Goal: Task Accomplishment & Management: Use online tool/utility

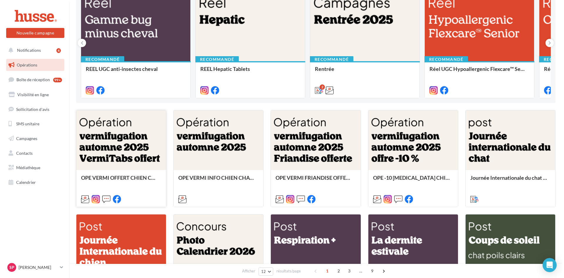
scroll to position [88, 0]
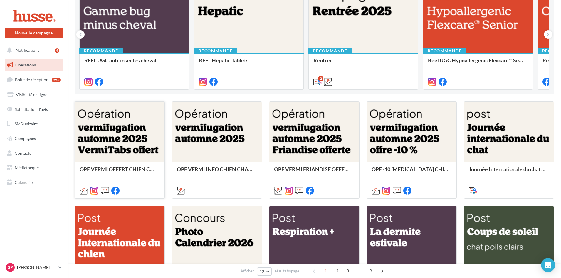
click at [113, 135] on div at bounding box center [120, 132] width 90 height 60
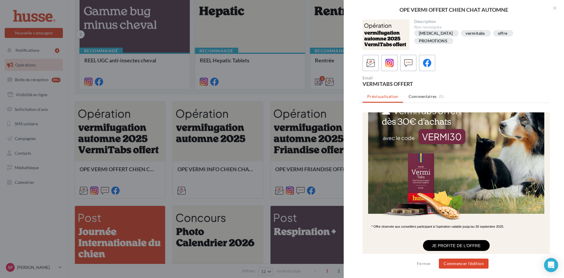
scroll to position [118, 0]
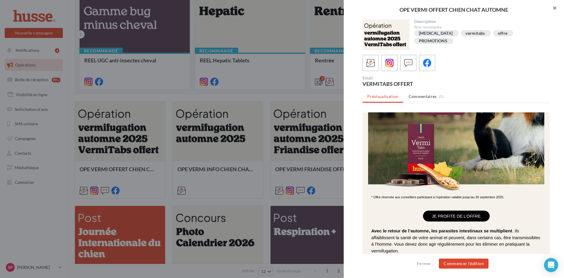
click at [554, 9] on button "button" at bounding box center [553, 9] width 24 height 18
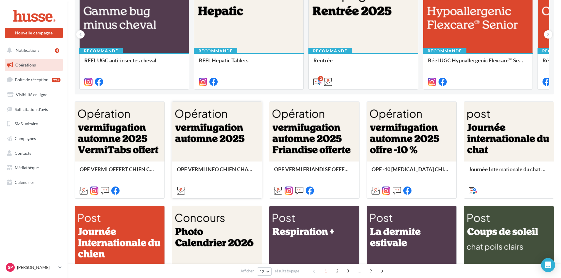
click at [217, 130] on div at bounding box center [217, 132] width 90 height 60
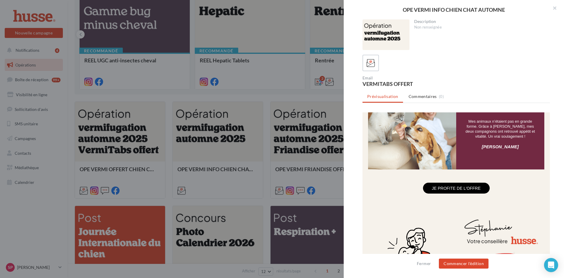
scroll to position [411, 0]
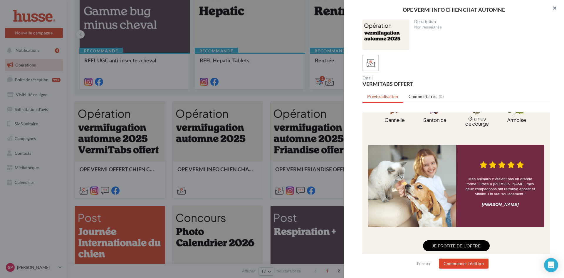
click at [555, 9] on button "button" at bounding box center [553, 9] width 24 height 18
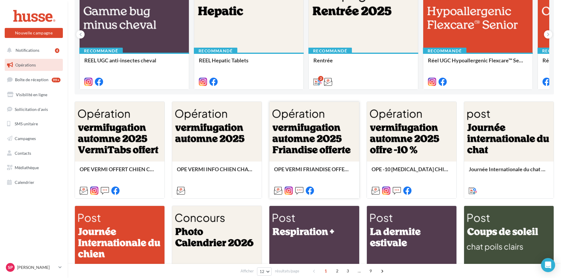
click at [308, 141] on div at bounding box center [314, 132] width 90 height 60
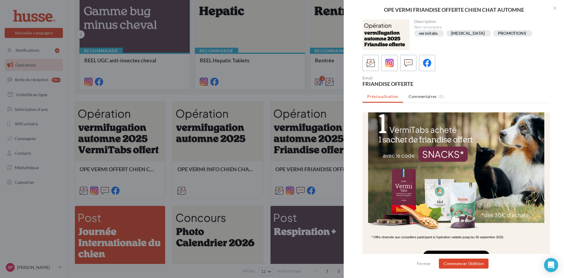
scroll to position [88, 0]
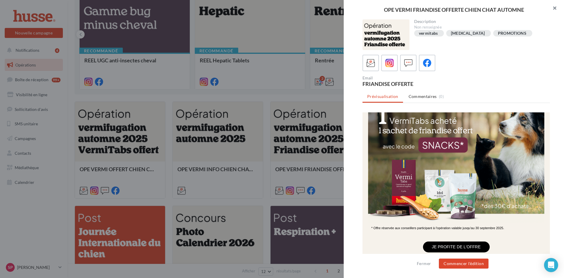
click at [553, 8] on button "button" at bounding box center [553, 9] width 24 height 18
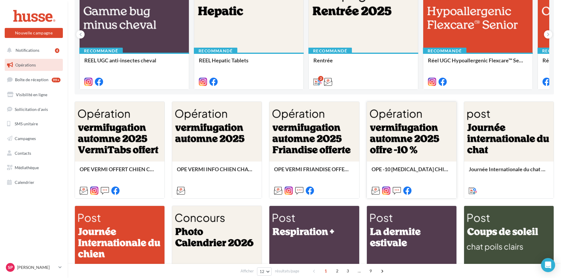
click at [404, 129] on div at bounding box center [412, 132] width 90 height 60
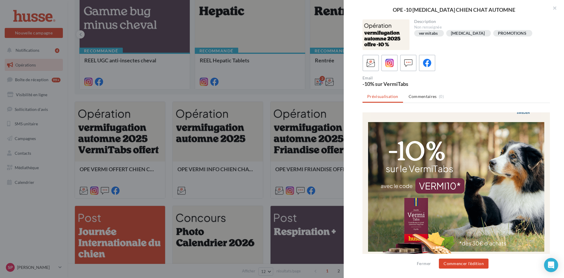
scroll to position [0, 0]
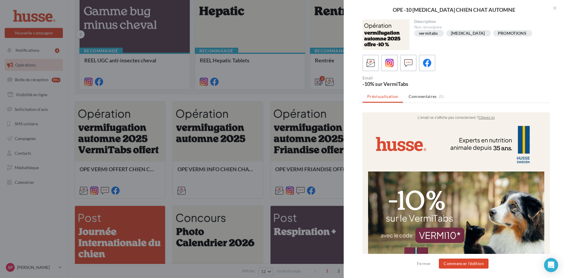
click at [555, 9] on button "button" at bounding box center [553, 9] width 24 height 18
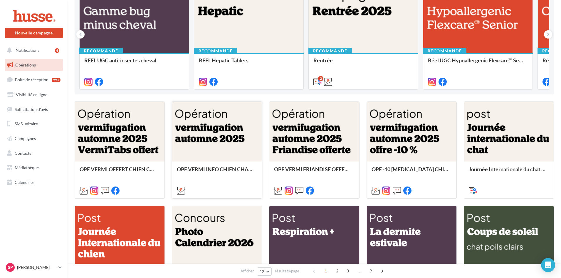
click at [208, 134] on div at bounding box center [217, 132] width 90 height 60
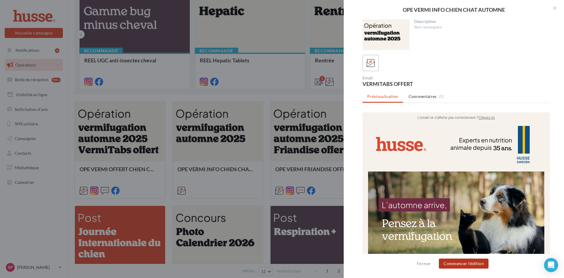
click at [466, 266] on button "Commencer l'édition" at bounding box center [464, 263] width 50 height 10
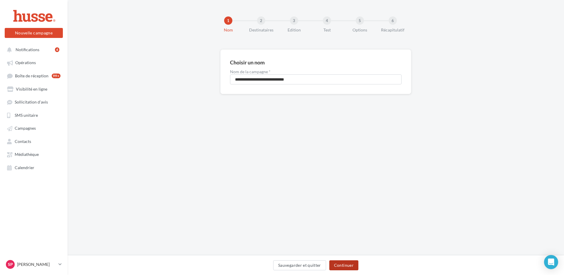
click at [345, 264] on button "Continuer" at bounding box center [343, 265] width 29 height 10
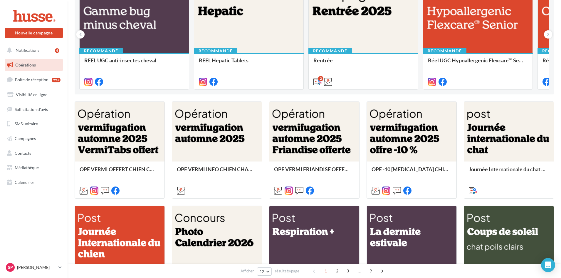
scroll to position [88, 0]
click at [27, 67] on span "Opérations" at bounding box center [25, 64] width 21 height 5
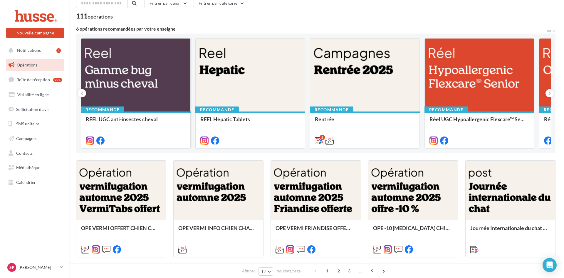
scroll to position [59, 0]
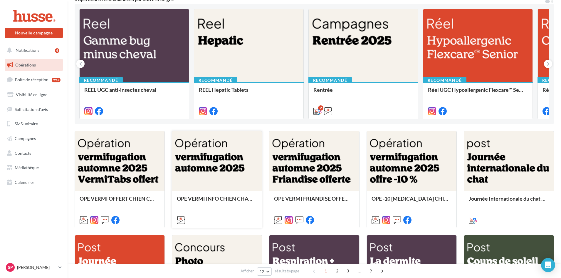
click at [213, 167] on div at bounding box center [217, 161] width 90 height 60
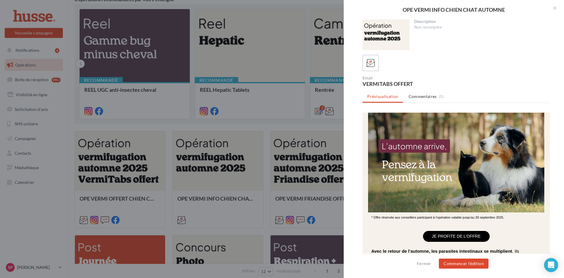
scroll to position [88, 0]
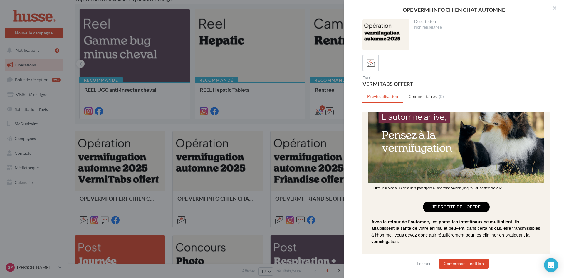
click at [430, 206] on link "JE PROFITE DE L'OFFRE" at bounding box center [456, 206] width 66 height 5
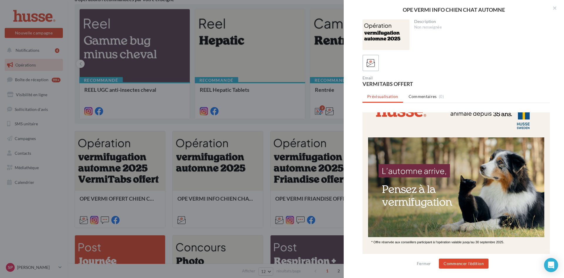
scroll to position [29, 0]
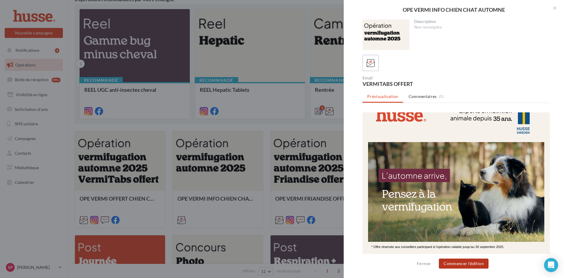
click at [458, 265] on button "Commencer l'édition" at bounding box center [464, 263] width 50 height 10
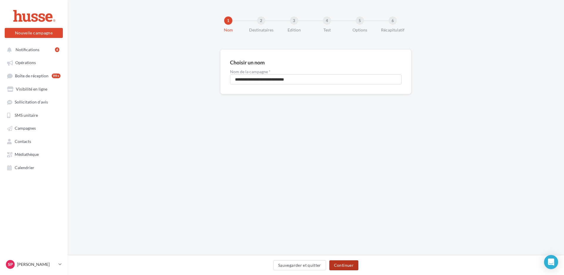
click at [348, 267] on button "Continuer" at bounding box center [343, 265] width 29 height 10
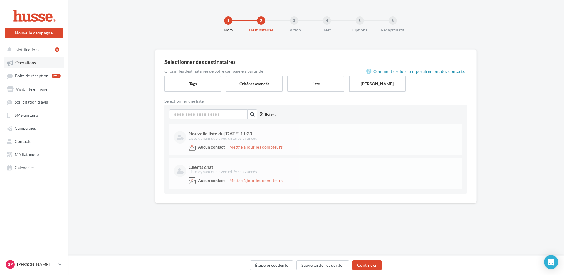
click at [20, 63] on span "Opérations" at bounding box center [25, 62] width 21 height 5
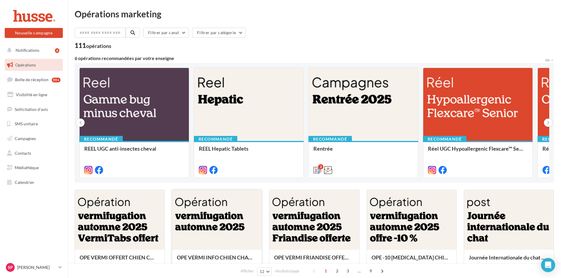
click at [216, 226] on div at bounding box center [217, 220] width 90 height 60
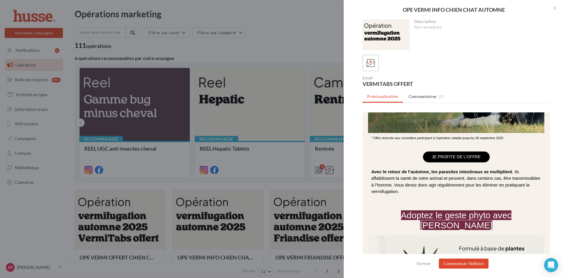
scroll to position [147, 0]
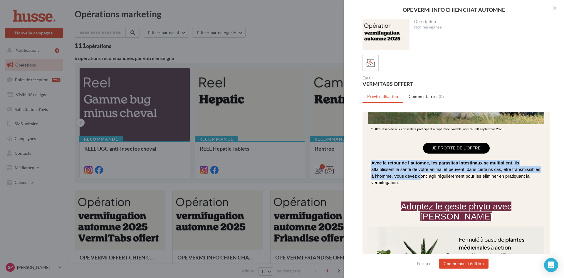
drag, startPoint x: 368, startPoint y: 162, endPoint x: 418, endPoint y: 177, distance: 52.2
click at [418, 177] on span "Avec le retour de l’automne, les parasites intestinaux se multiplient . Ils aff…" at bounding box center [455, 172] width 169 height 25
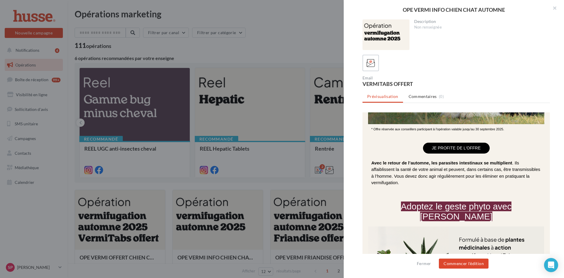
click at [368, 163] on td "Avec le retour de l’automne, les parasites intestinaux se multiplient . Ils aff…" at bounding box center [456, 172] width 176 height 33
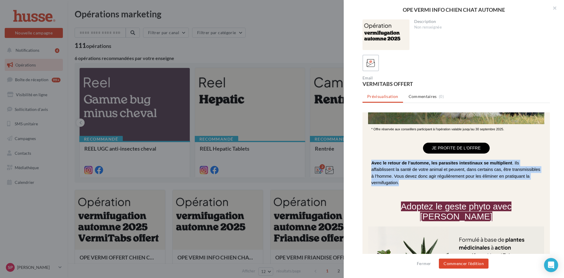
drag, startPoint x: 369, startPoint y: 162, endPoint x: 427, endPoint y: 182, distance: 61.5
click at [427, 182] on p "Avec le retour de l’automne, les parasites intestinaux se multiplient . Ils aff…" at bounding box center [456, 173] width 170 height 26
copy span "Avec le retour de l’automne, les parasites intestinaux se multiplient . Ils aff…"
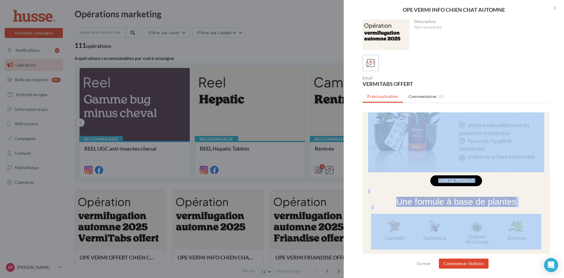
scroll to position [298, 0]
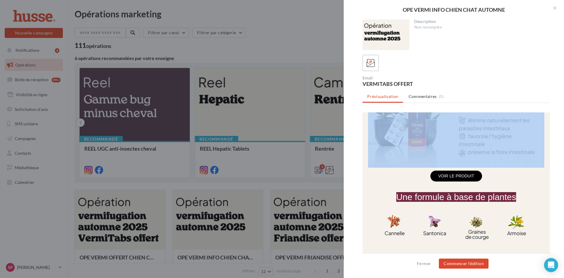
drag, startPoint x: 372, startPoint y: 174, endPoint x: 511, endPoint y: 149, distance: 140.9
click at [511, 149] on div "L'email ne s'affiche pas correctement ? Cliquez-ici * Offre réservée aux consei…" at bounding box center [456, 155] width 176 height 681
copy tbody "Adoptez le geste phyto avec [PERSON_NAME]"
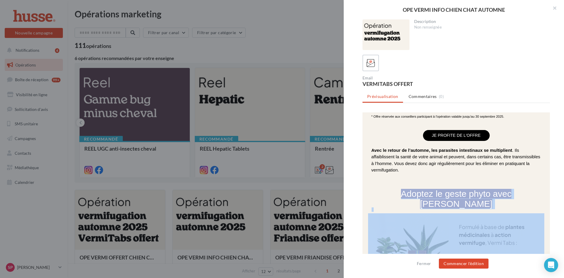
scroll to position [146, 0]
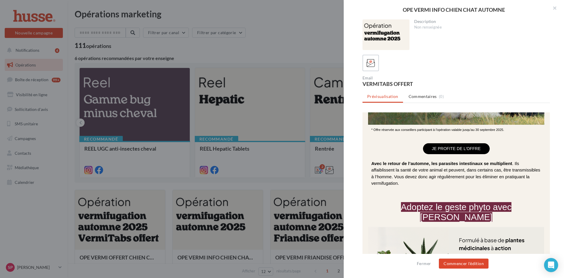
click at [378, 144] on tr "JE PROFITE DE L'OFFRE" at bounding box center [456, 148] width 170 height 11
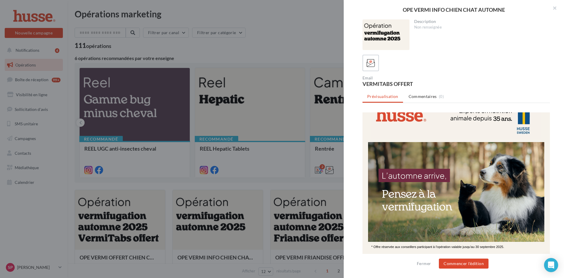
scroll to position [0, 0]
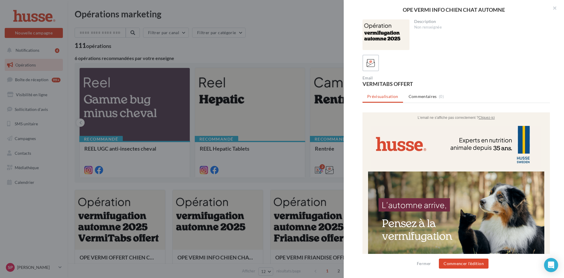
click at [518, 140] on img at bounding box center [456, 147] width 170 height 43
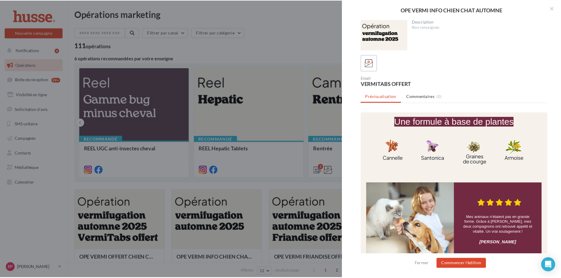
scroll to position [382, 0]
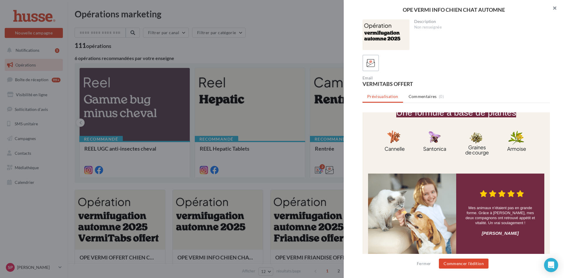
click at [556, 7] on button "button" at bounding box center [553, 9] width 24 height 18
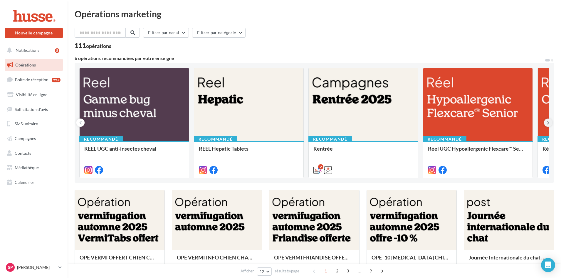
click at [549, 124] on icon at bounding box center [548, 123] width 3 height 6
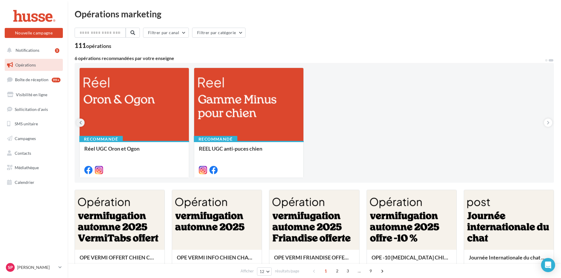
click at [81, 123] on icon at bounding box center [80, 123] width 3 height 6
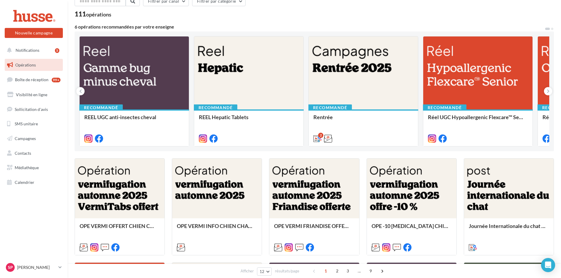
scroll to position [0, 0]
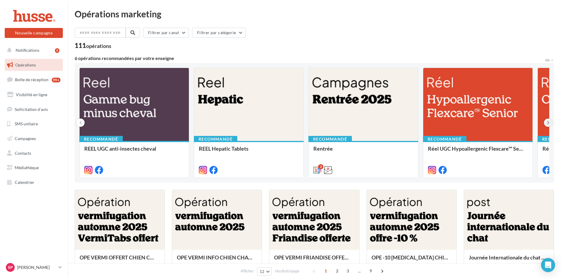
click at [547, 124] on icon at bounding box center [548, 123] width 3 height 6
